Goal: Task Accomplishment & Management: Use online tool/utility

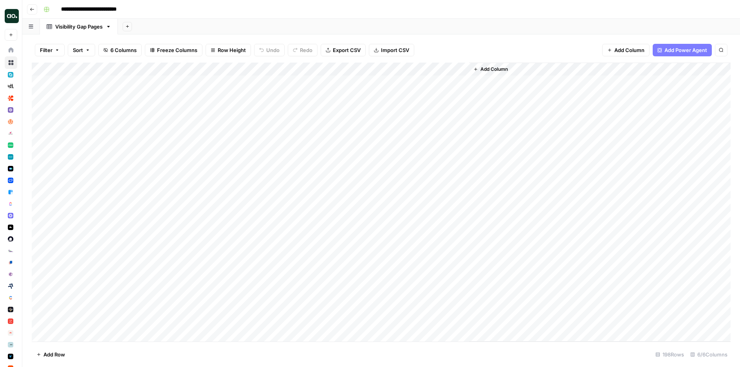
click at [31, 12] on button "Go back" at bounding box center [32, 9] width 10 height 10
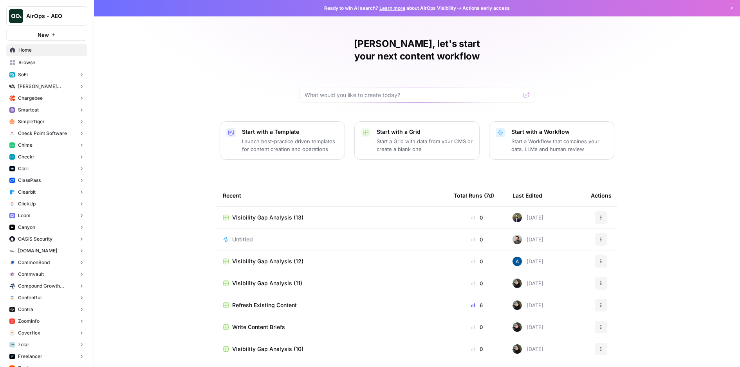
click at [49, 156] on button "Checkr" at bounding box center [46, 157] width 81 height 12
click at [45, 180] on button "Actions" at bounding box center [51, 181] width 74 height 12
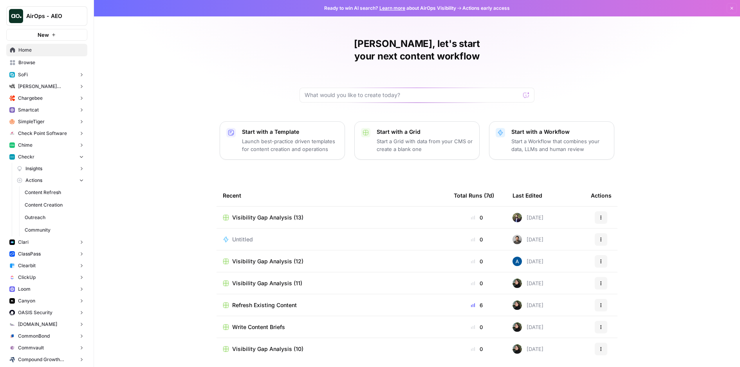
click at [46, 191] on span "Content Refresh" at bounding box center [54, 192] width 59 height 7
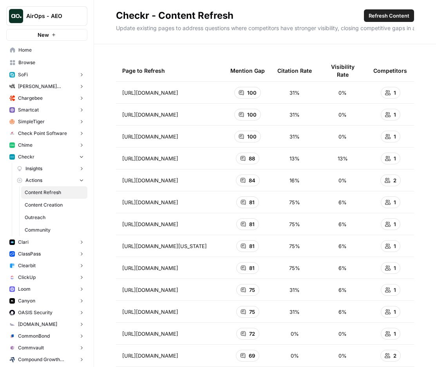
click at [407, 17] on span "Refresh Content" at bounding box center [389, 16] width 41 height 8
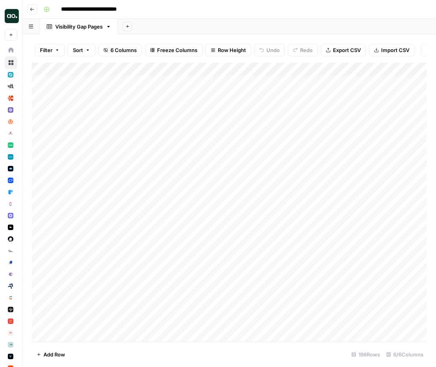
click at [33, 7] on icon "button" at bounding box center [32, 9] width 5 height 5
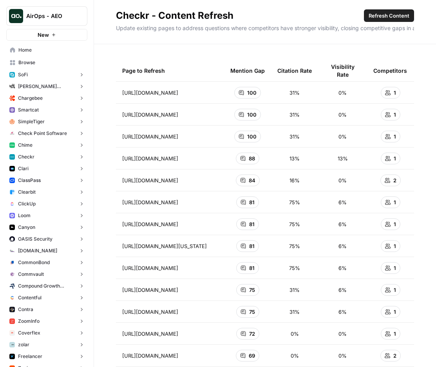
click at [38, 155] on button "Checkr" at bounding box center [46, 157] width 81 height 12
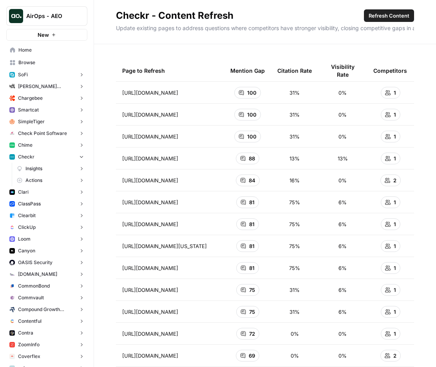
click at [53, 182] on button "Actions" at bounding box center [51, 181] width 74 height 12
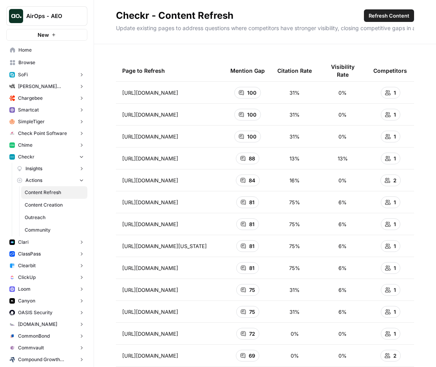
click at [58, 203] on span "Content Creation" at bounding box center [54, 205] width 59 height 7
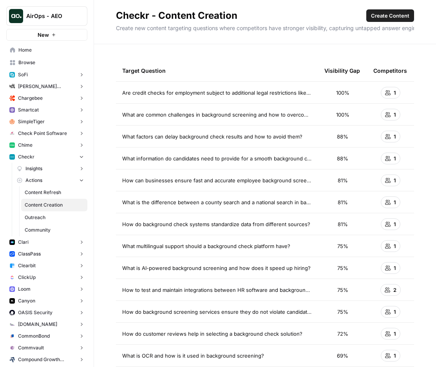
click at [383, 16] on span "Create Content" at bounding box center [390, 16] width 38 height 8
